Goal: Communication & Community: Participate in discussion

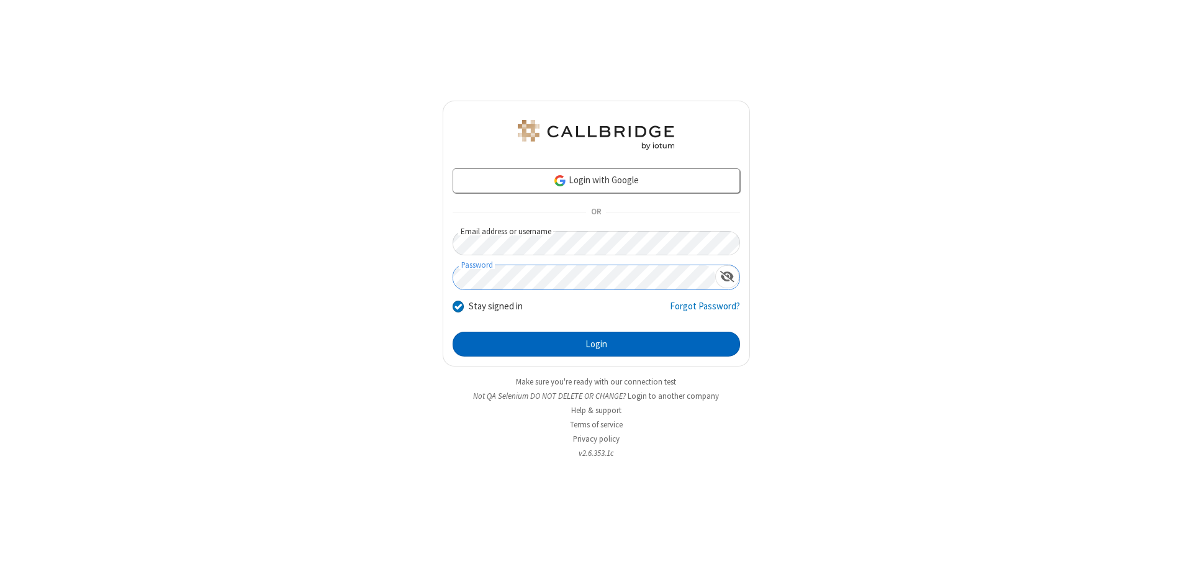
click at [596, 344] on button "Login" at bounding box center [597, 344] width 288 height 25
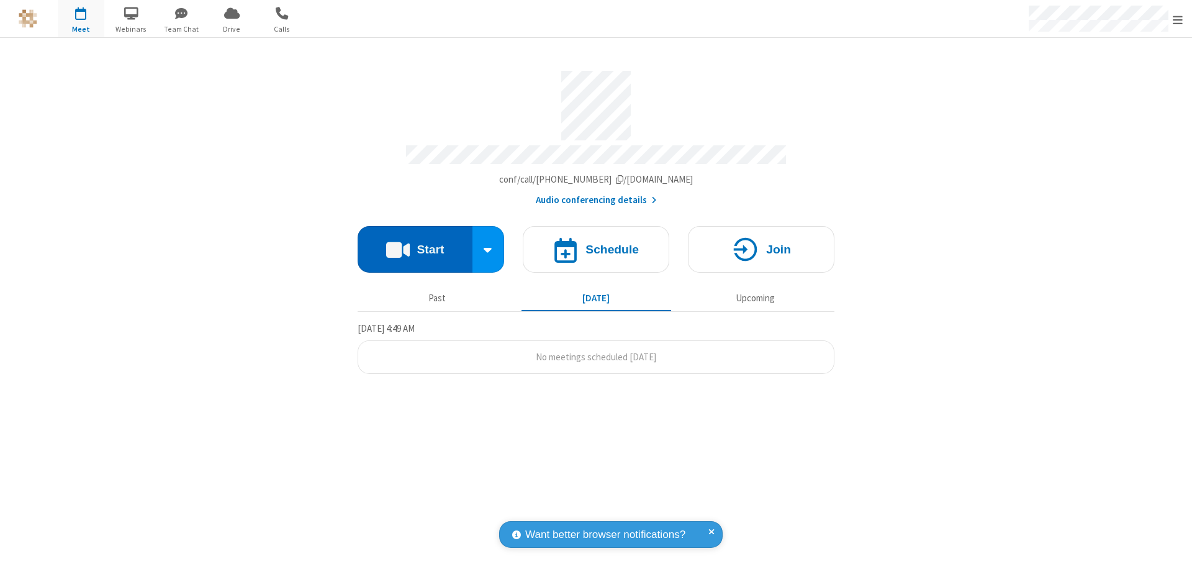
click at [415, 243] on button "Start" at bounding box center [415, 249] width 115 height 47
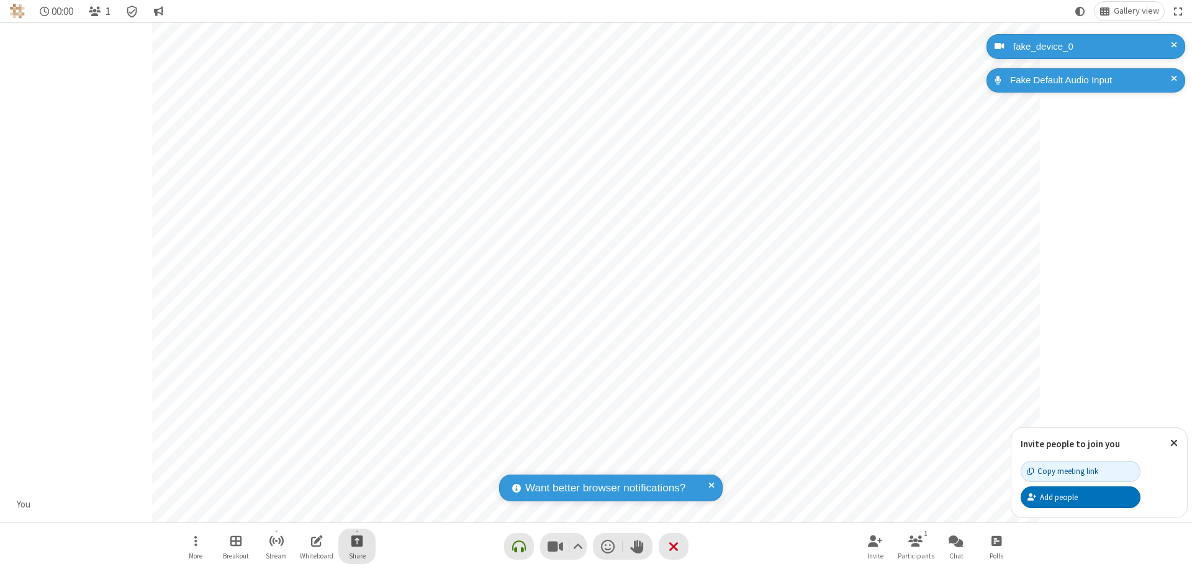
click at [357, 540] on span "Start sharing" at bounding box center [357, 541] width 12 height 16
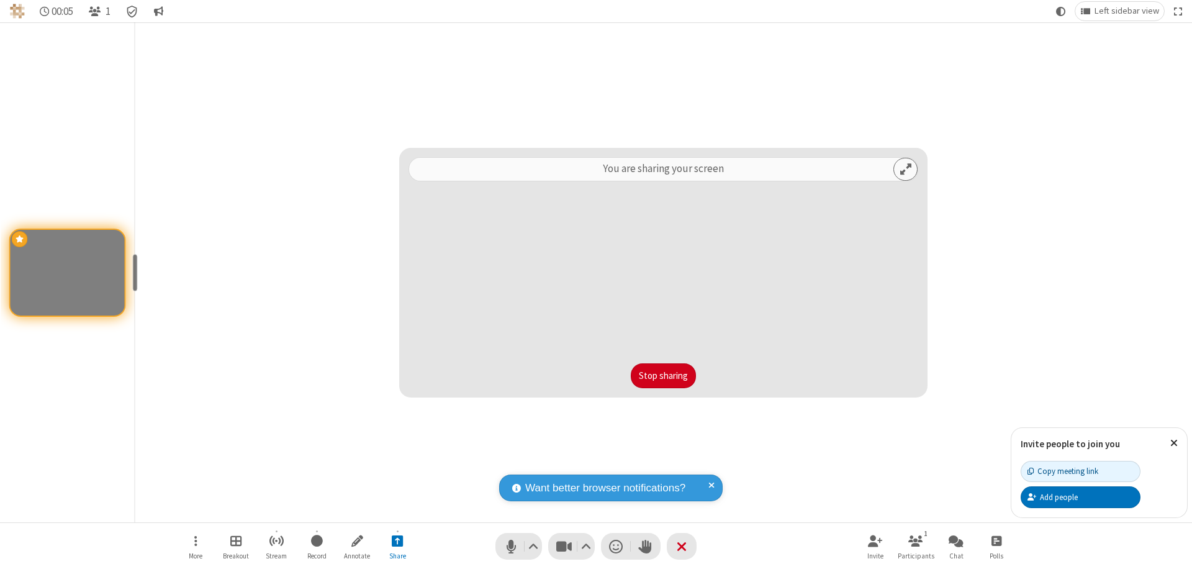
click at [663, 376] on button "Stop sharing" at bounding box center [663, 375] width 65 height 25
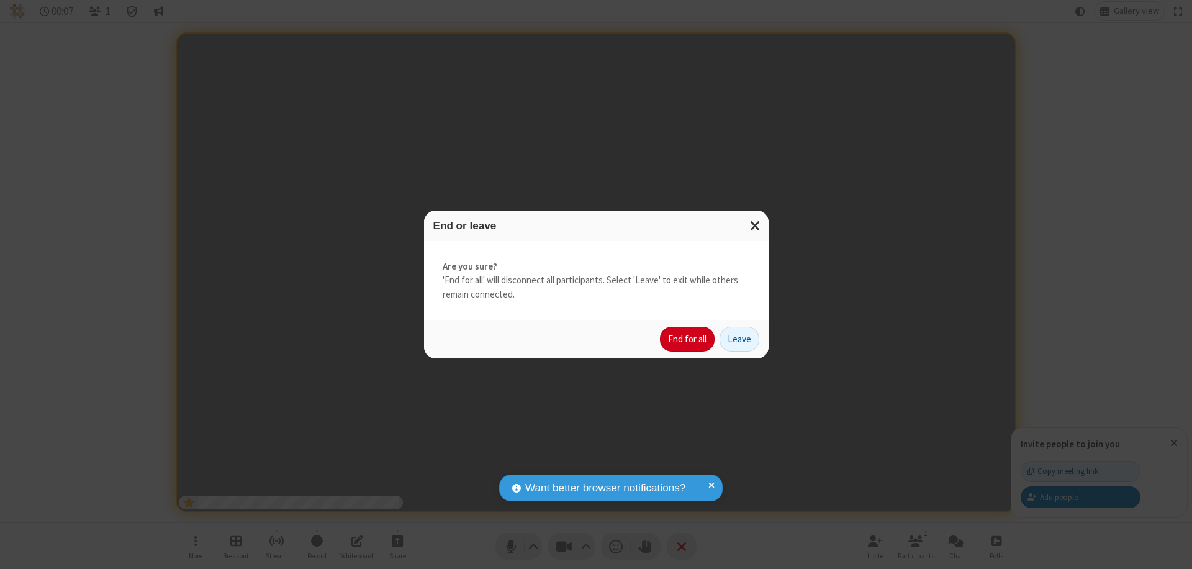
click at [688, 339] on button "End for all" at bounding box center [687, 339] width 55 height 25
